Goal: Complete application form

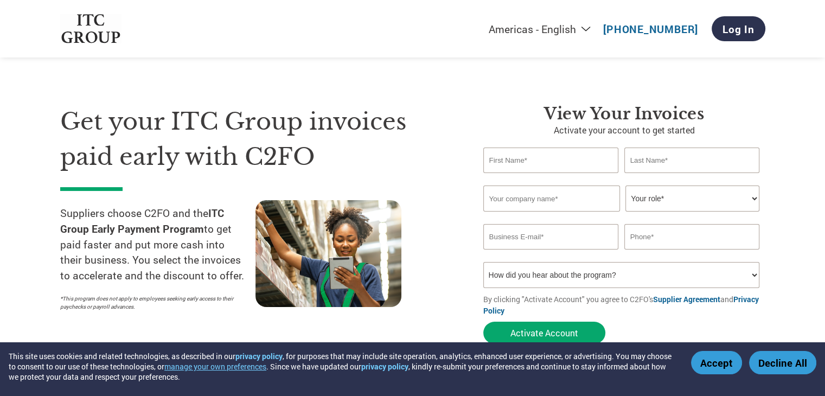
click at [530, 161] on input "text" at bounding box center [551, 160] width 136 height 25
click at [634, 163] on input "text" at bounding box center [692, 160] width 136 height 25
click at [573, 199] on input "text" at bounding box center [551, 199] width 137 height 26
click at [644, 196] on select "Your role* CFO Controller Credit Manager Finance Director Treasurer CEO Preside…" at bounding box center [692, 199] width 134 height 26
select select "OWNER_FOUNDER"
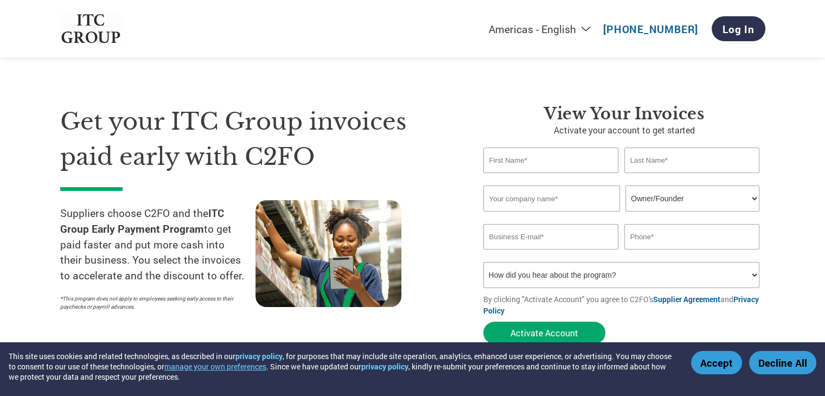
click at [625, 186] on select "Your role* CFO Controller Credit Manager Finance Director Treasurer CEO Preside…" at bounding box center [692, 199] width 134 height 26
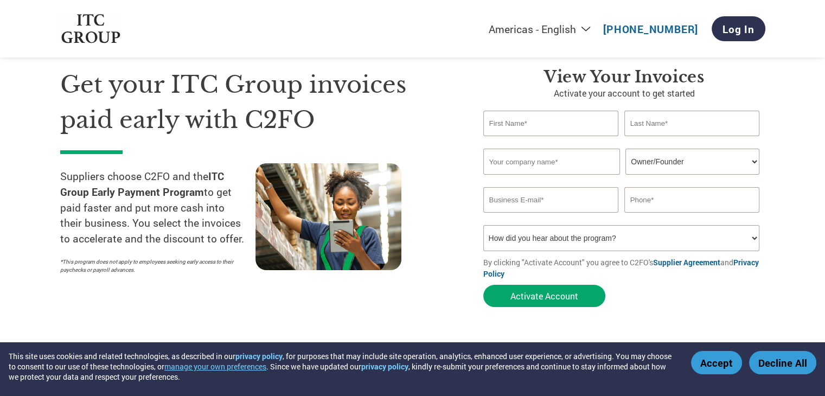
scroll to position [54, 0]
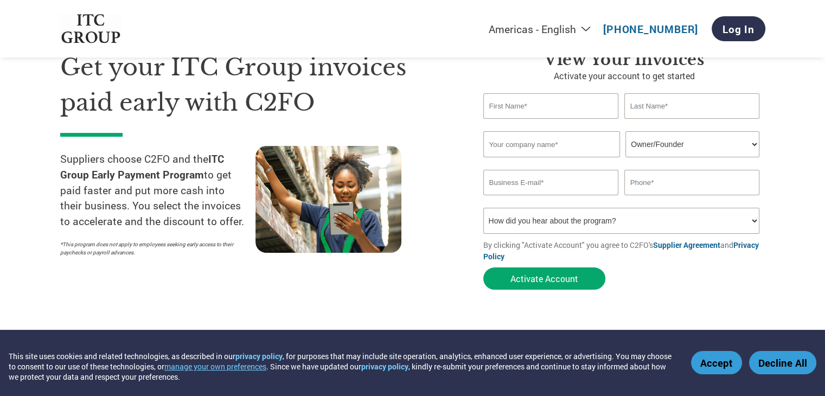
click at [571, 222] on select "How did you hear about the program? Received a letter Email Social Media Online…" at bounding box center [621, 221] width 277 height 26
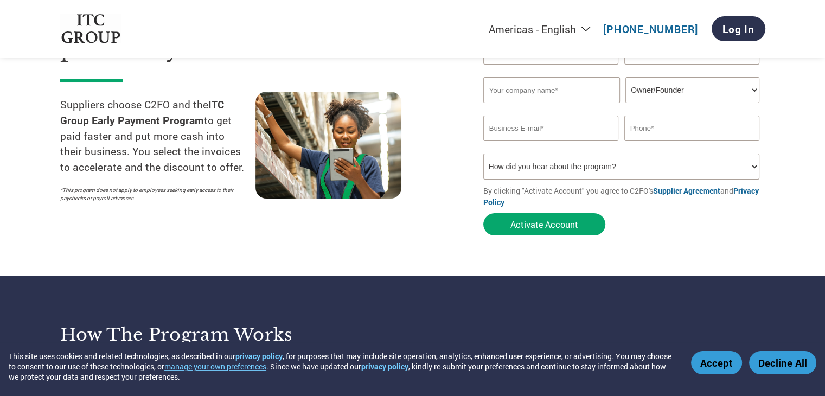
scroll to position [163, 0]
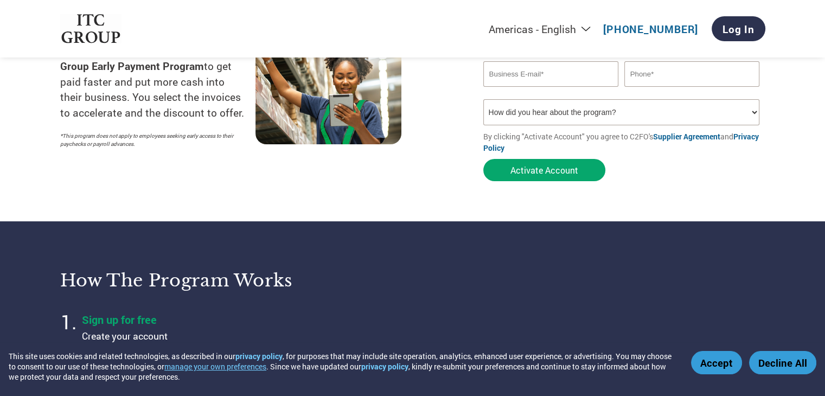
click at [585, 111] on select "How did you hear about the program? Received a letter Email Social Media Online…" at bounding box center [621, 112] width 277 height 26
drag, startPoint x: 436, startPoint y: 180, endPoint x: 446, endPoint y: 180, distance: 10.3
click at [436, 180] on div "Get your ITC Group invoices paid early with C2FO Suppliers choose C2FO and the …" at bounding box center [263, 63] width 407 height 245
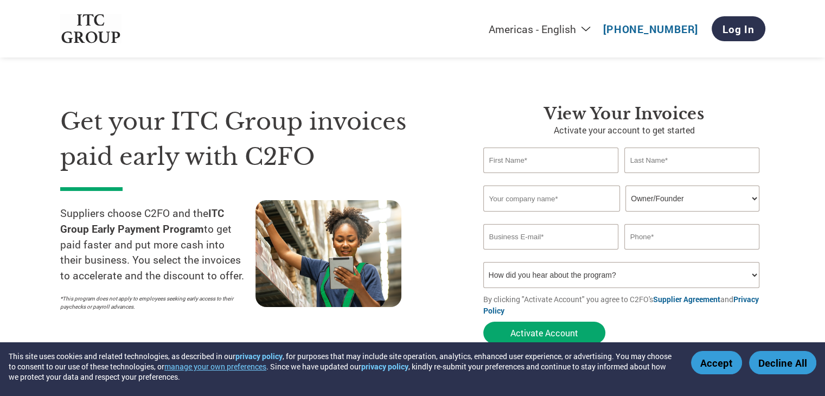
scroll to position [0, 0]
